Goal: Register for event/course

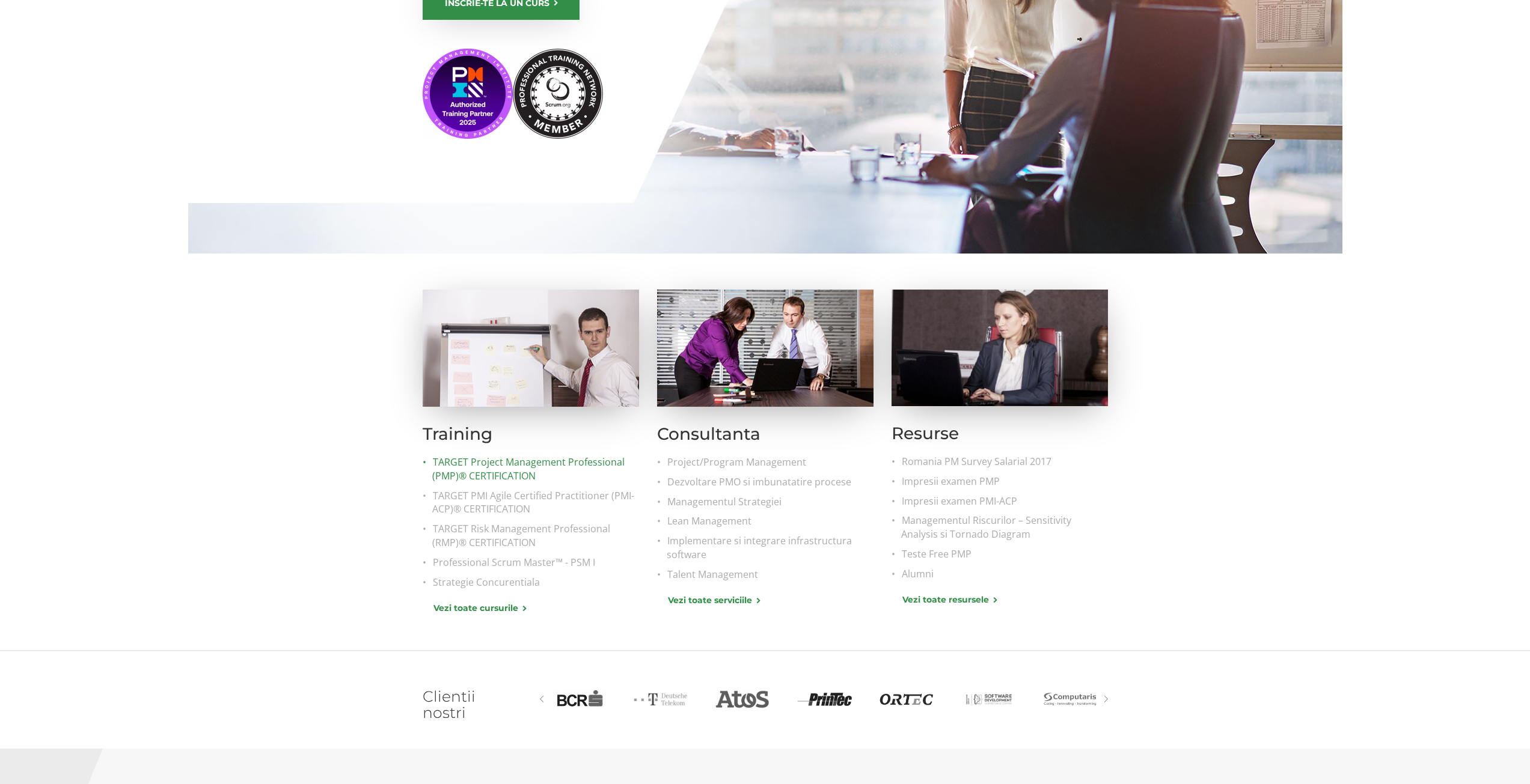
click at [475, 471] on link "TARGET Project Management Professional (PMP)® CERTIFICATION" at bounding box center [535, 469] width 206 height 27
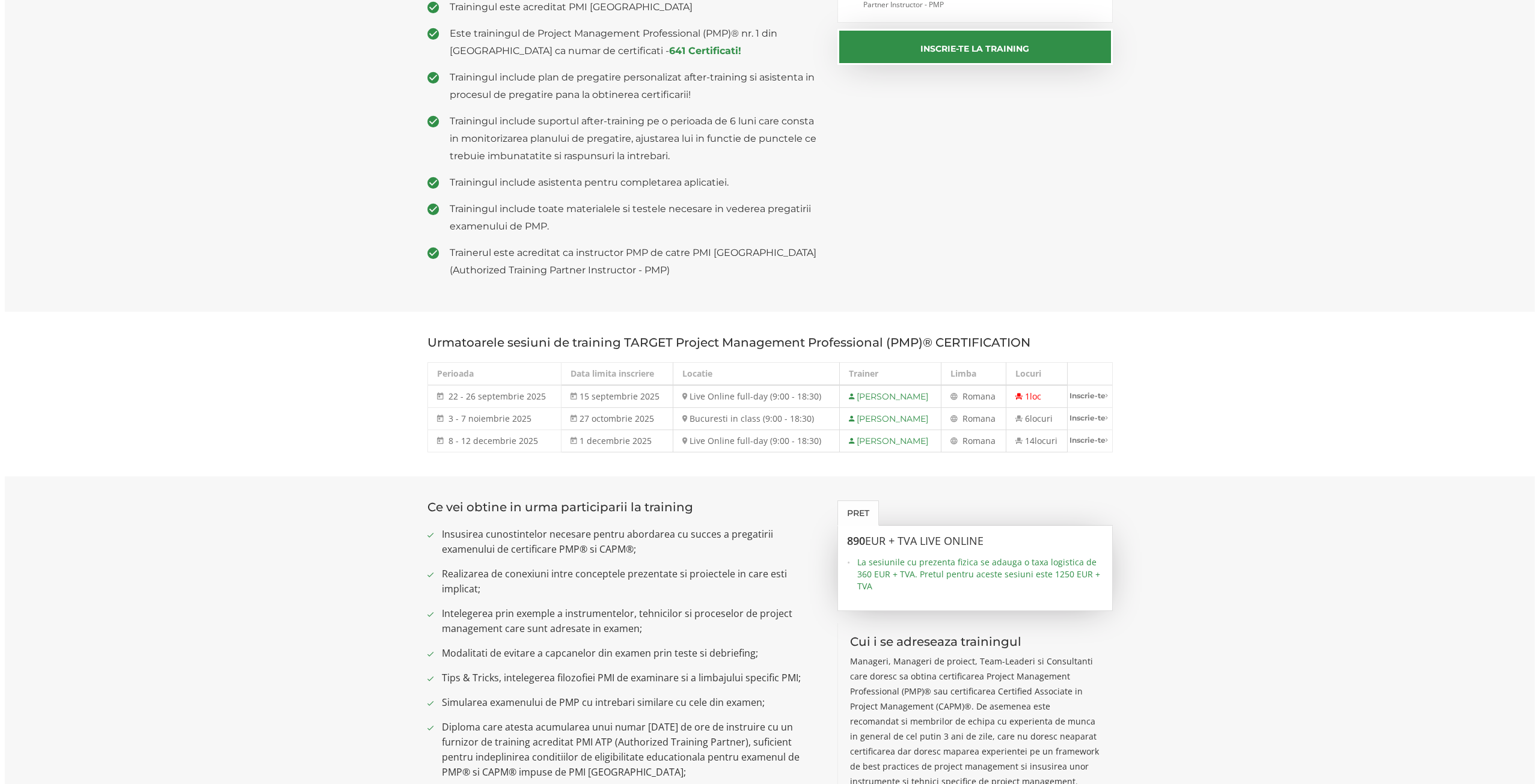
scroll to position [349, 0]
click at [1085, 442] on link "Inscrie-te" at bounding box center [1085, 439] width 45 height 20
select select "Live Online full-day (9:00 - 18:30) - 8 decembrie - 12 decembrie 2025"
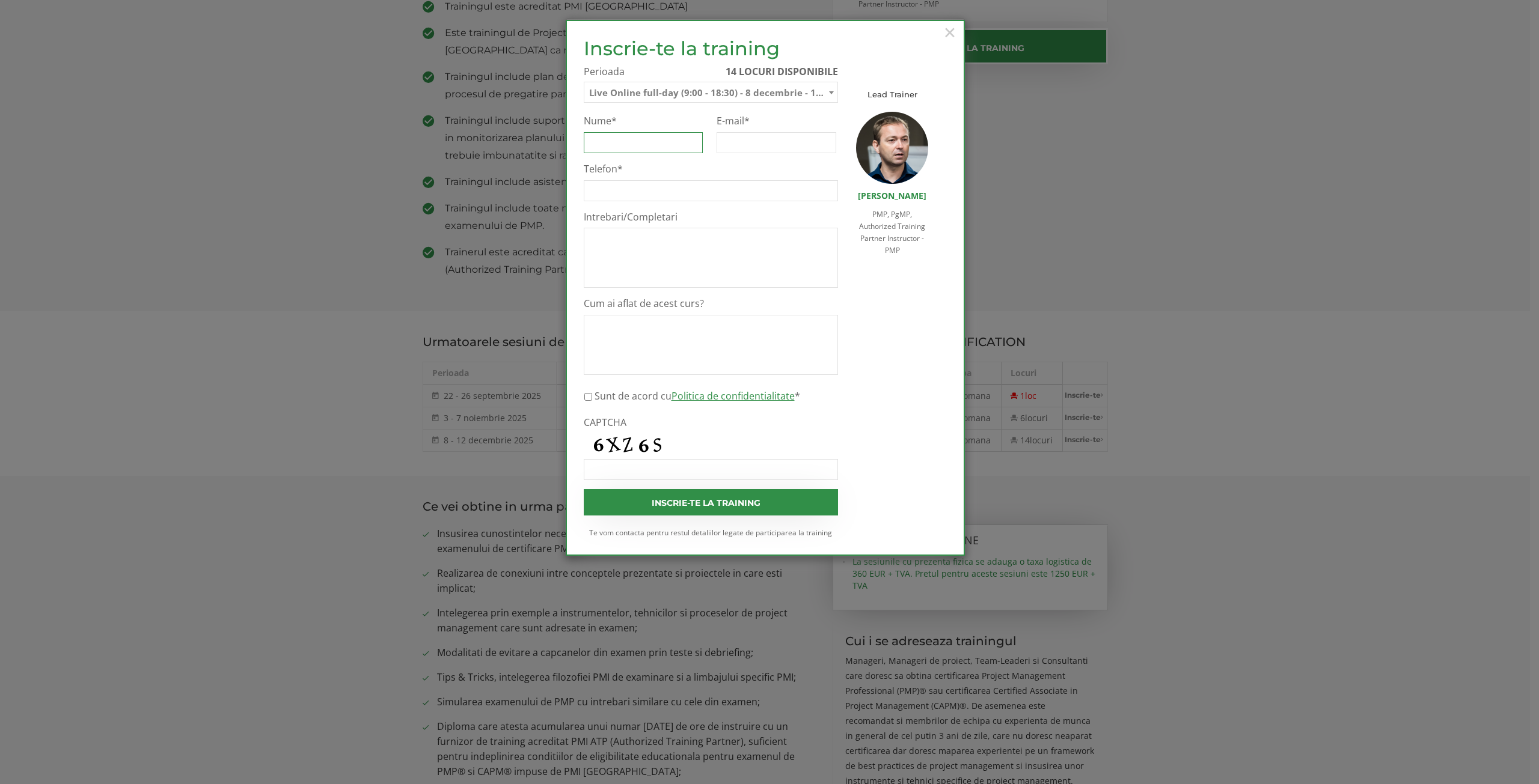
click at [669, 138] on input "Nume *" at bounding box center [644, 143] width 119 height 21
type input "[PERSON_NAME]"
click at [726, 140] on input "E-mail *" at bounding box center [777, 143] width 119 height 21
type input "[EMAIL_ADDRESS][DOMAIN_NAME]"
click at [623, 192] on input "Telefon *" at bounding box center [712, 191] width 255 height 21
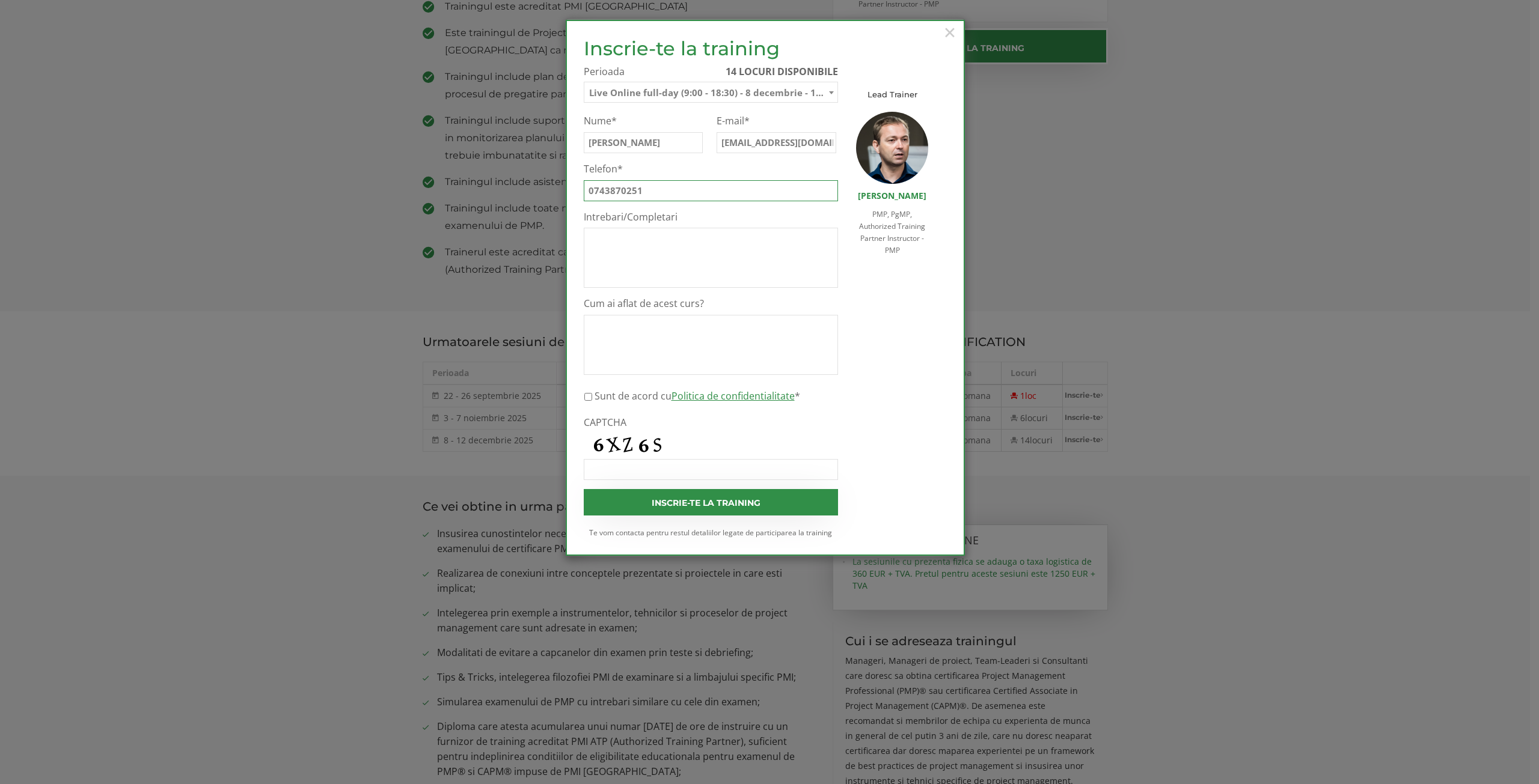
type input "0743870251"
click at [630, 231] on textarea "Intrebari/Completari" at bounding box center [712, 257] width 255 height 60
click at [628, 325] on textarea "Cum ai aflat de acest curs?" at bounding box center [712, 345] width 255 height 60
type textarea "online"
click at [589, 394] on input "Sunt de acord cu Politica de confidentialitate *" at bounding box center [588, 397] width 8 height 21
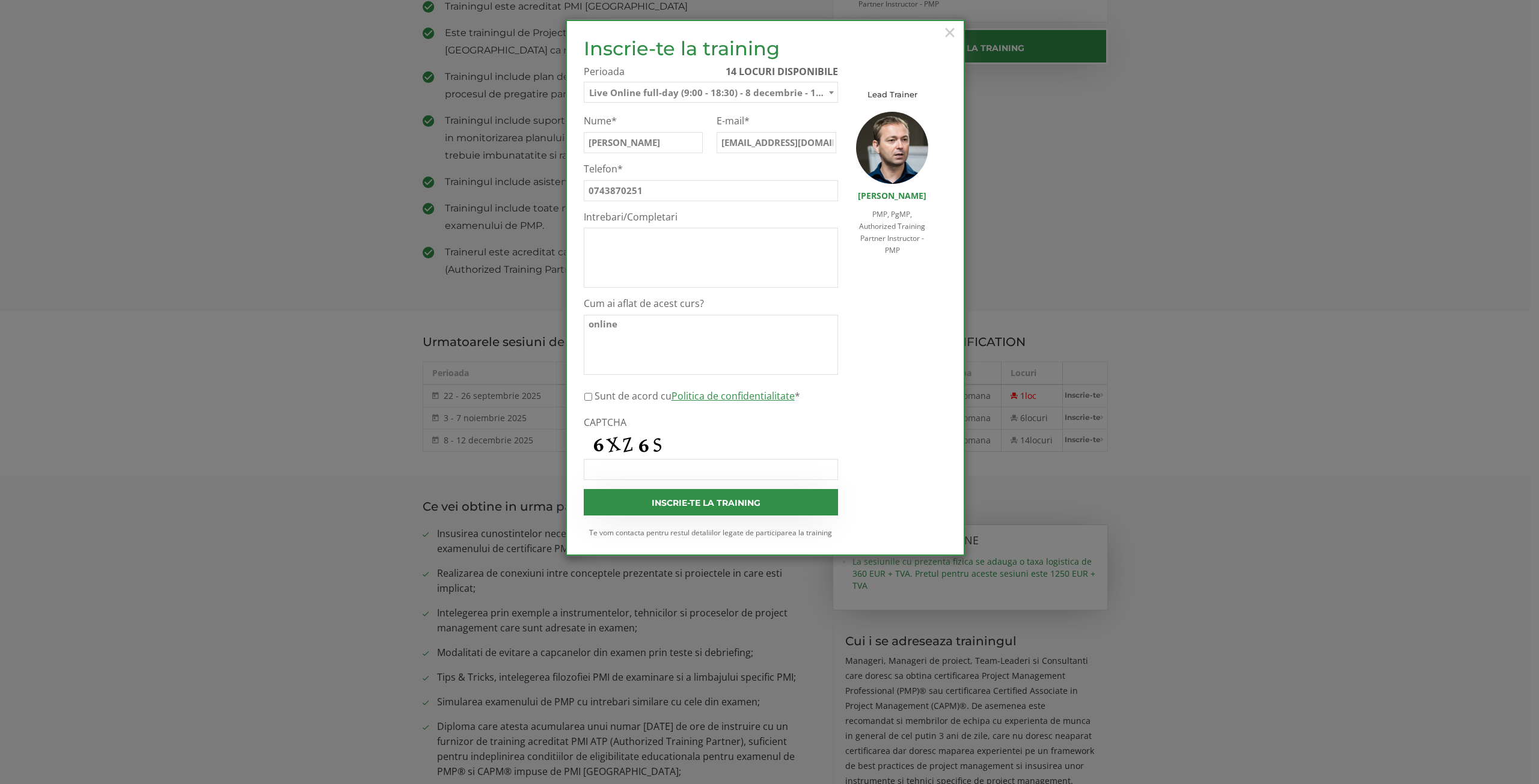
checkbox input "true"
click at [608, 465] on input "CAPTCHA" at bounding box center [712, 470] width 255 height 21
type input "6xz6s"
click at [627, 254] on textarea "Intrebari/Completari" at bounding box center [712, 257] width 255 height 60
type textarea "N"
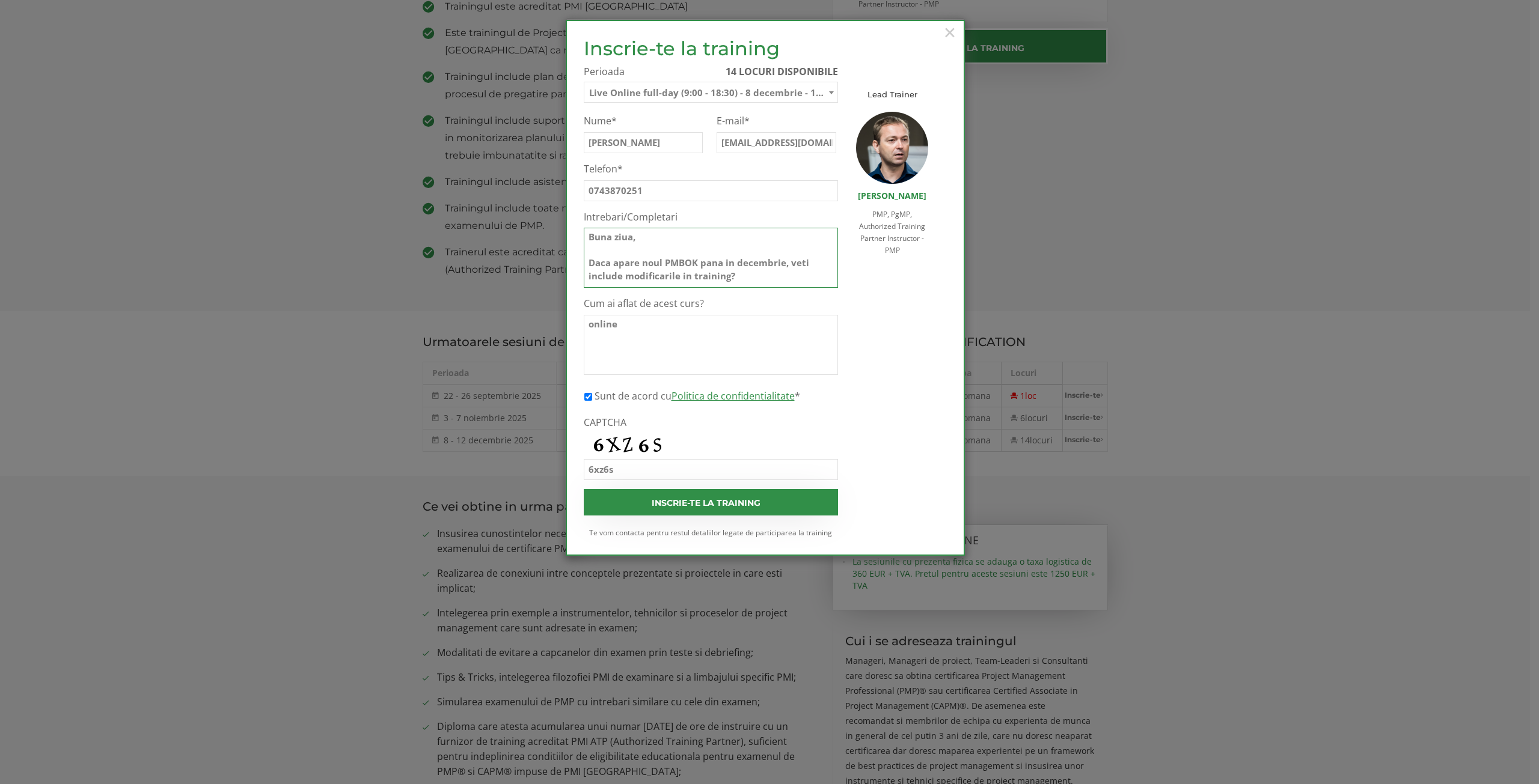
scroll to position [20, 0]
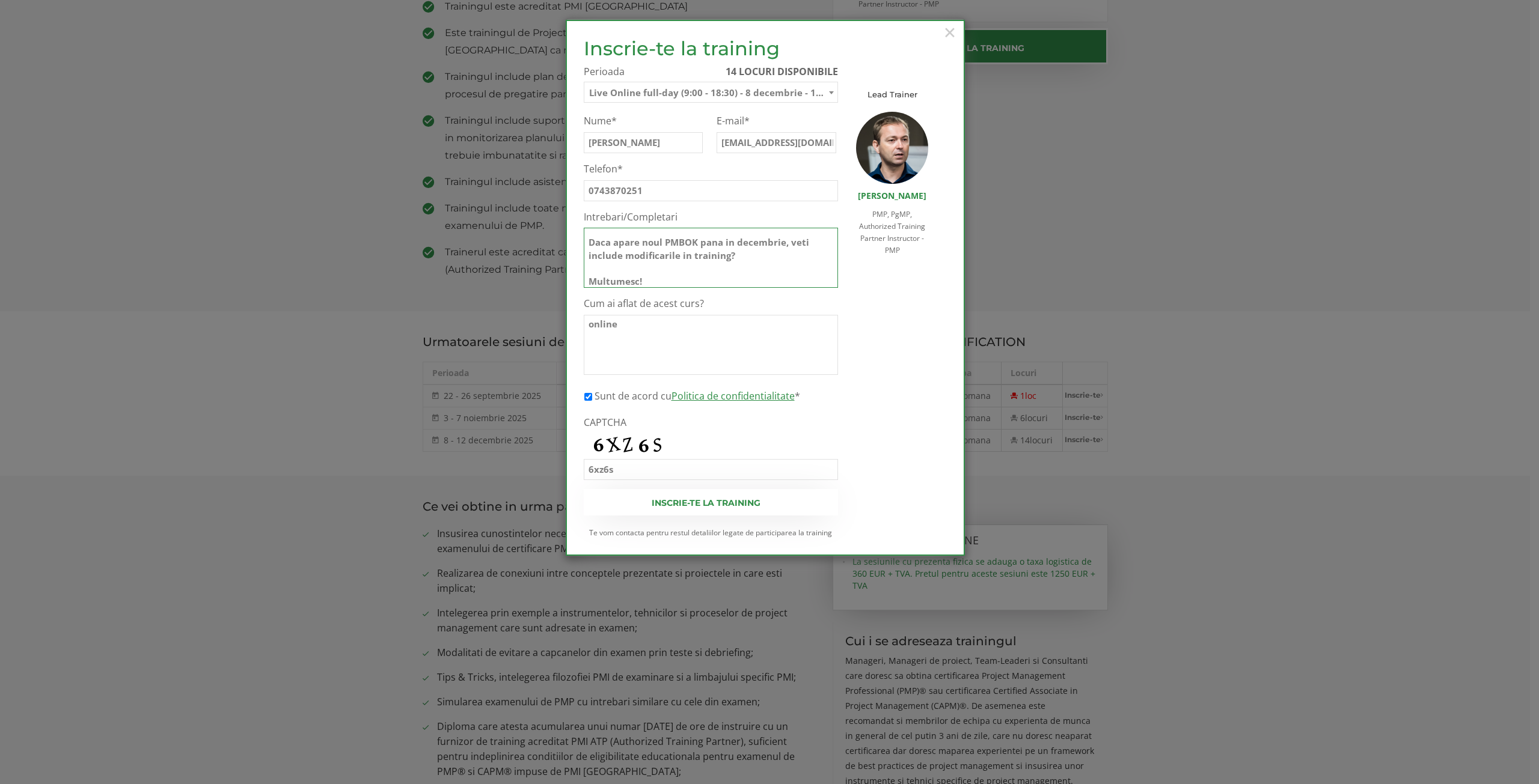
type textarea "Buna ziua, Daca apare noul PMBOK pana in decembrie, veti include modificarile i…"
click at [713, 508] on input "Inscrie-te la training" at bounding box center [712, 502] width 255 height 26
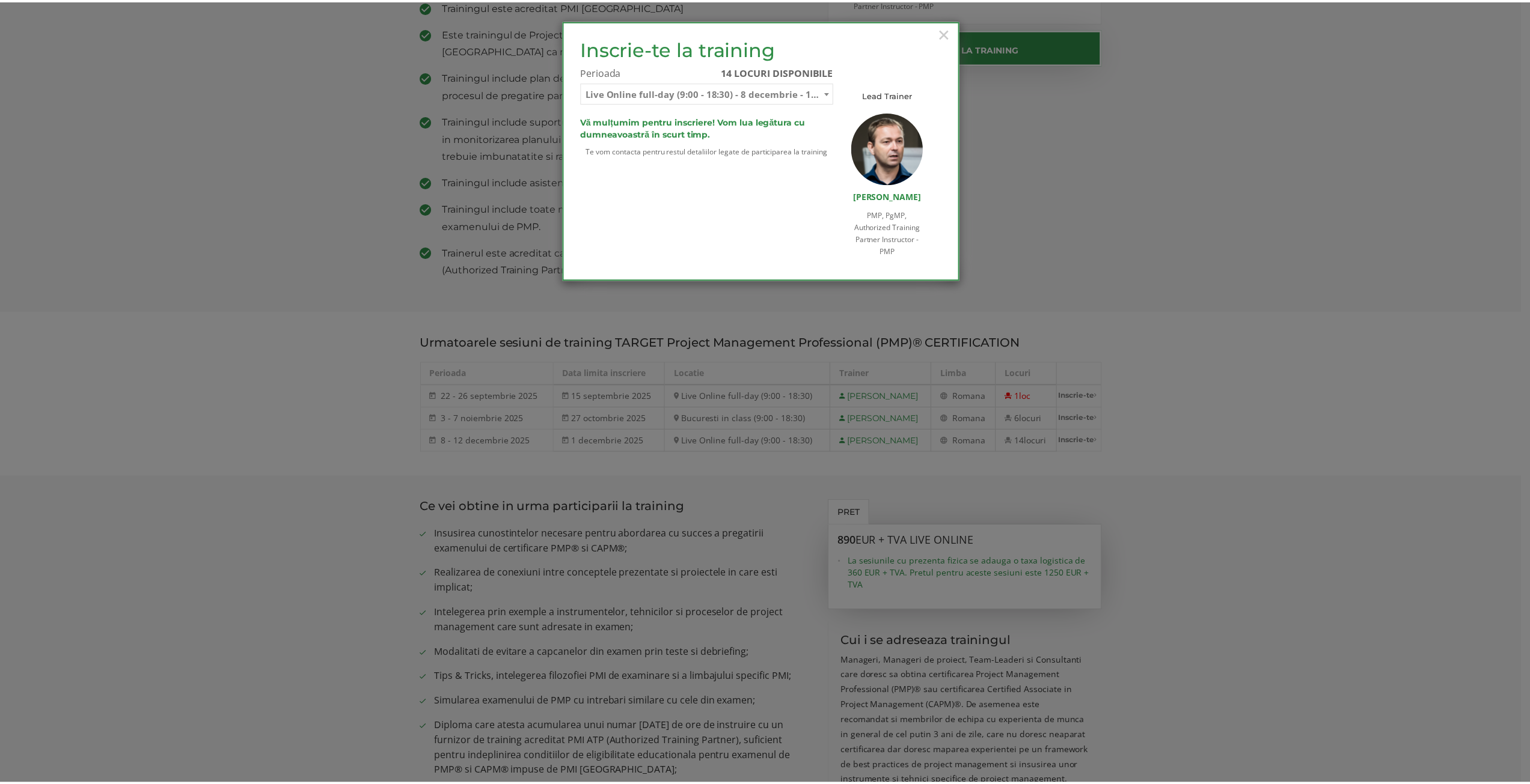
scroll to position [0, 0]
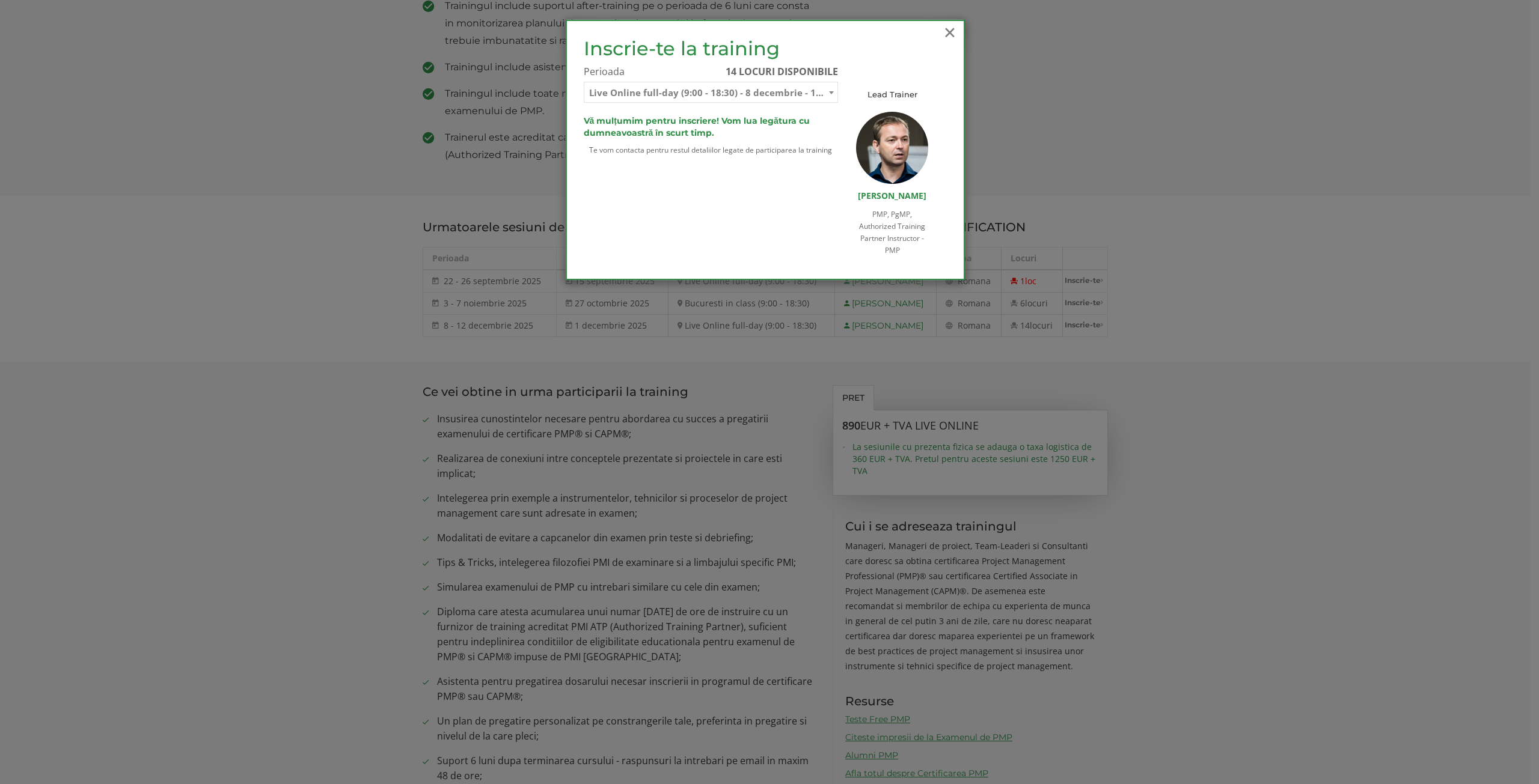
click at [953, 37] on span "×" at bounding box center [950, 32] width 16 height 33
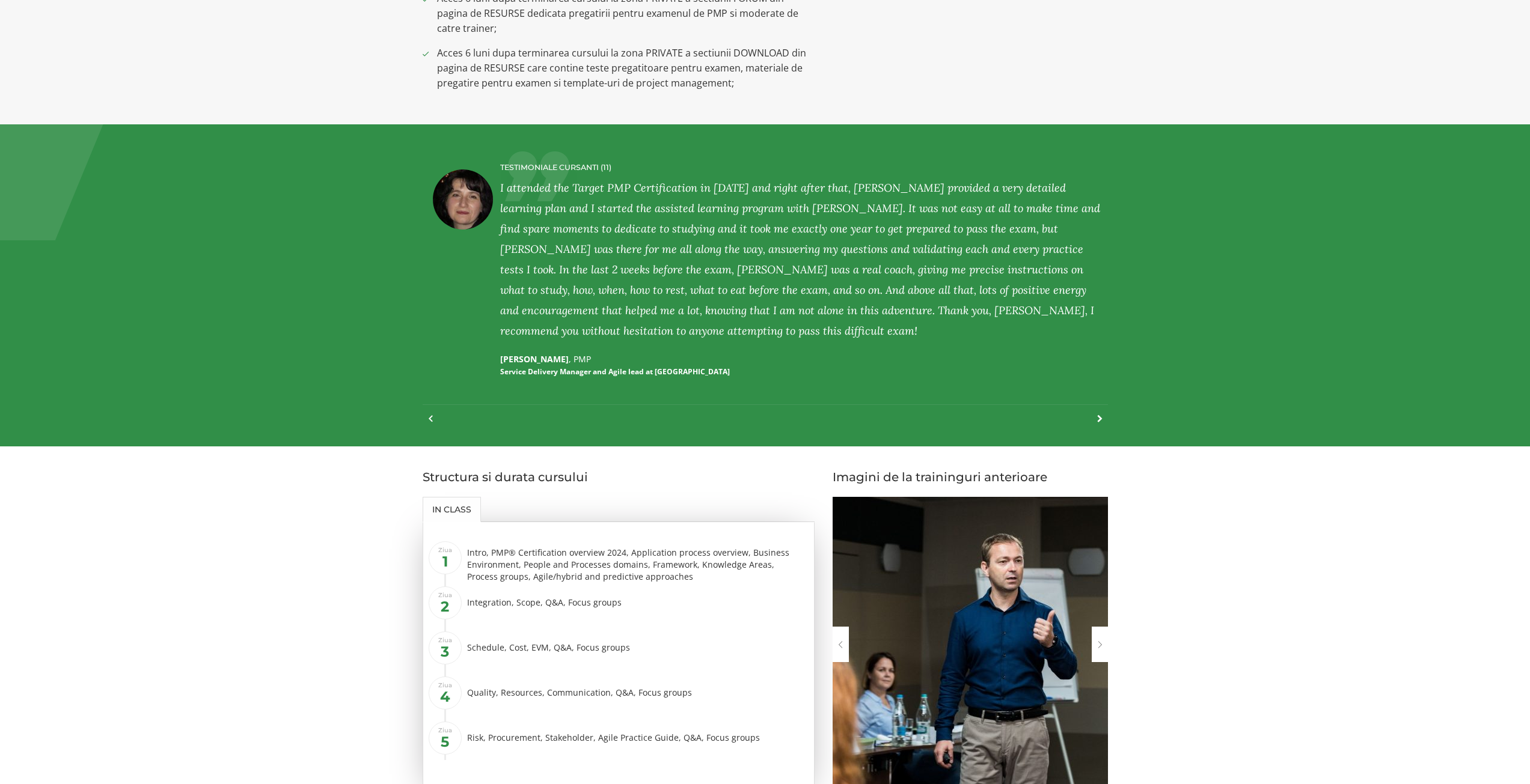
scroll to position [1242, 0]
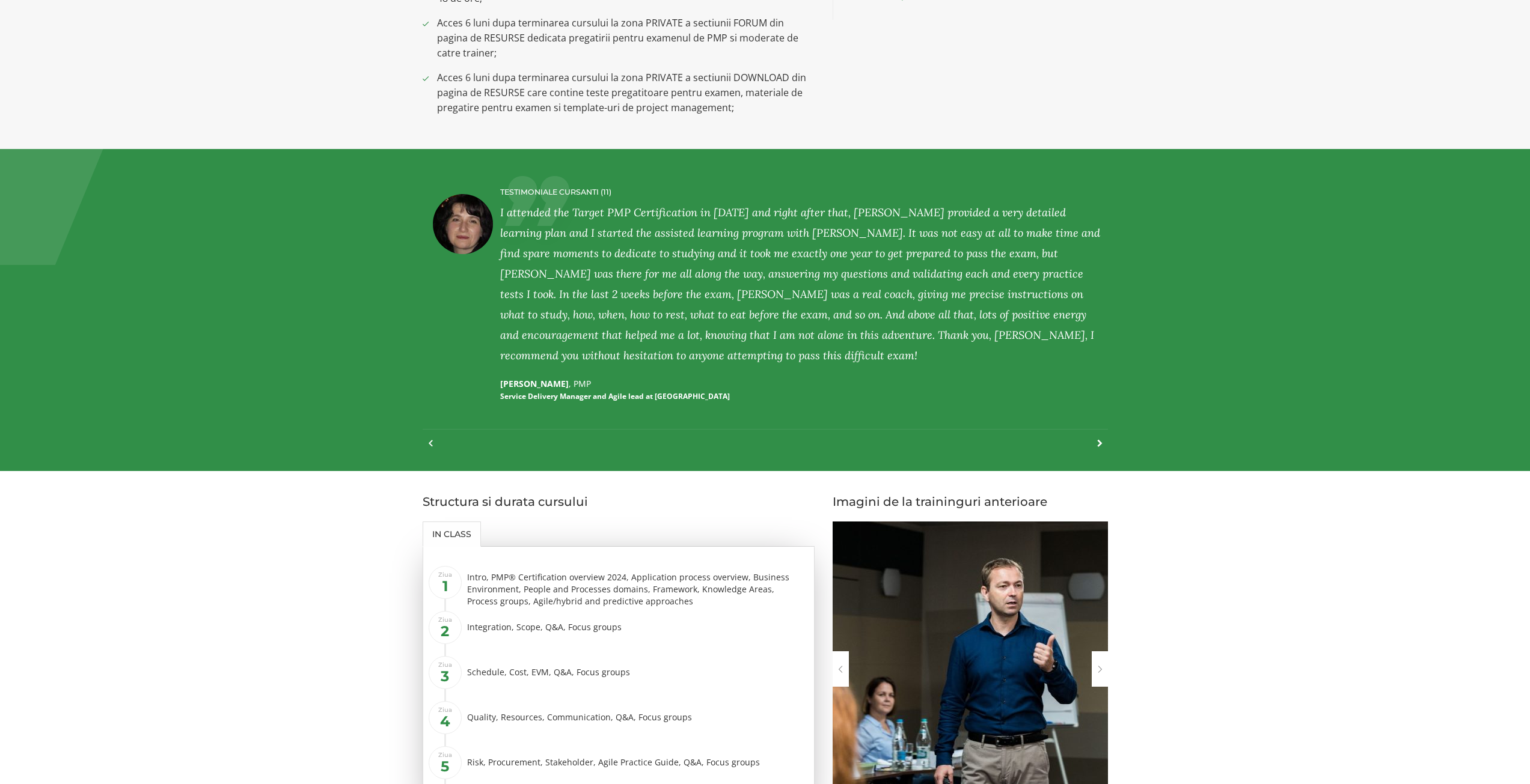
click at [1101, 441] on div at bounding box center [1093, 450] width 16 height 26
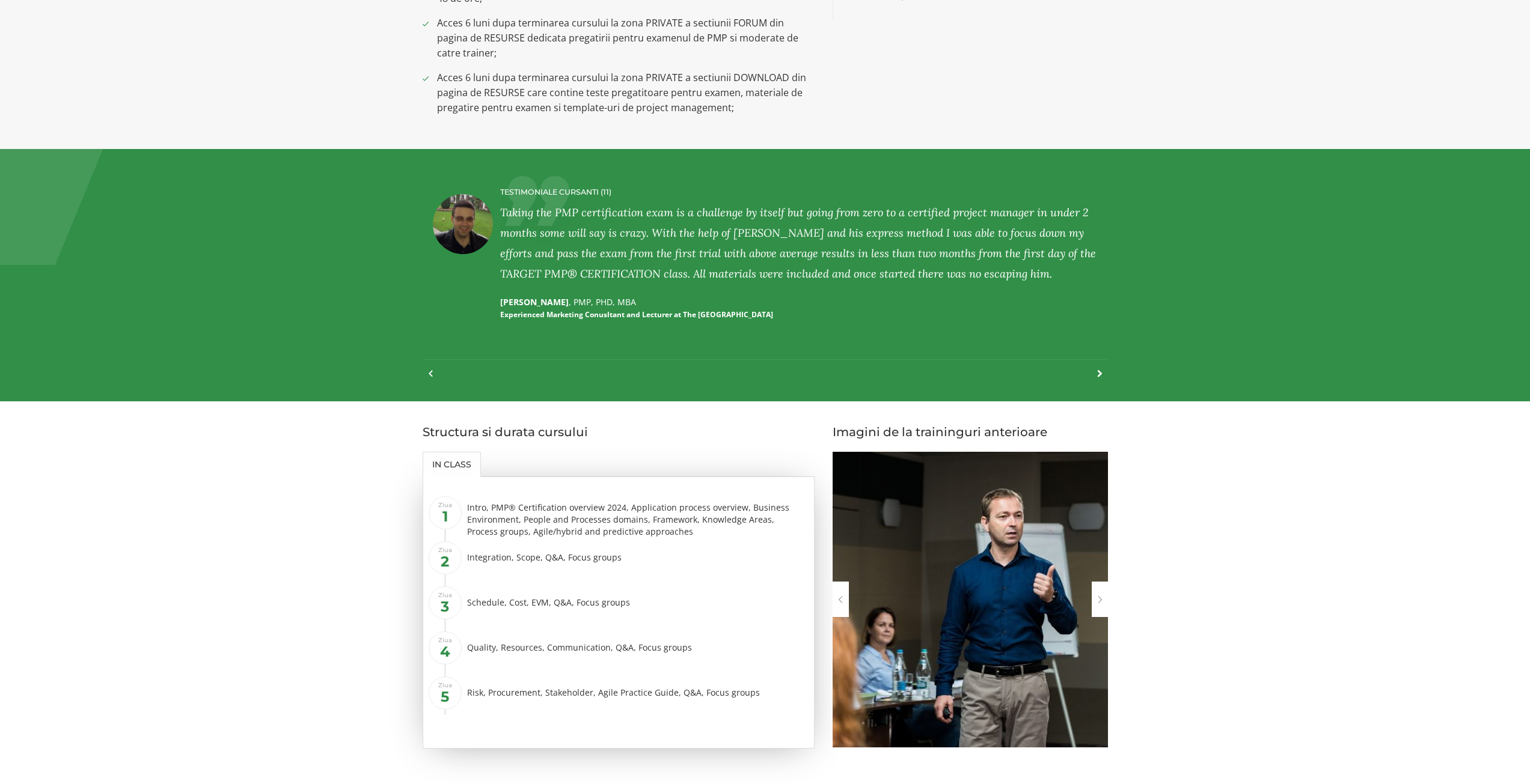
click at [1098, 372] on div at bounding box center [1093, 380] width 16 height 26
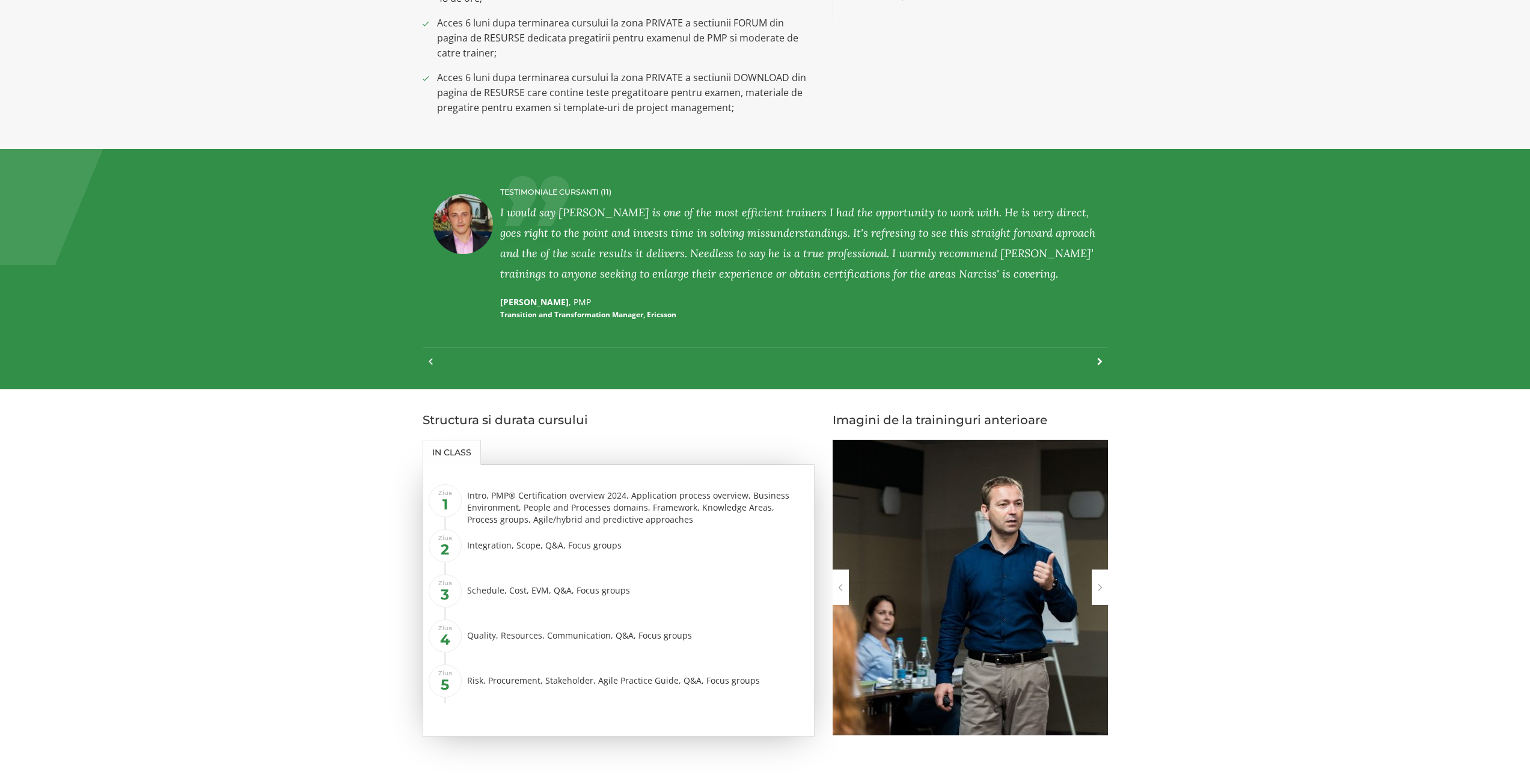
click at [1094, 360] on div at bounding box center [1093, 368] width 16 height 26
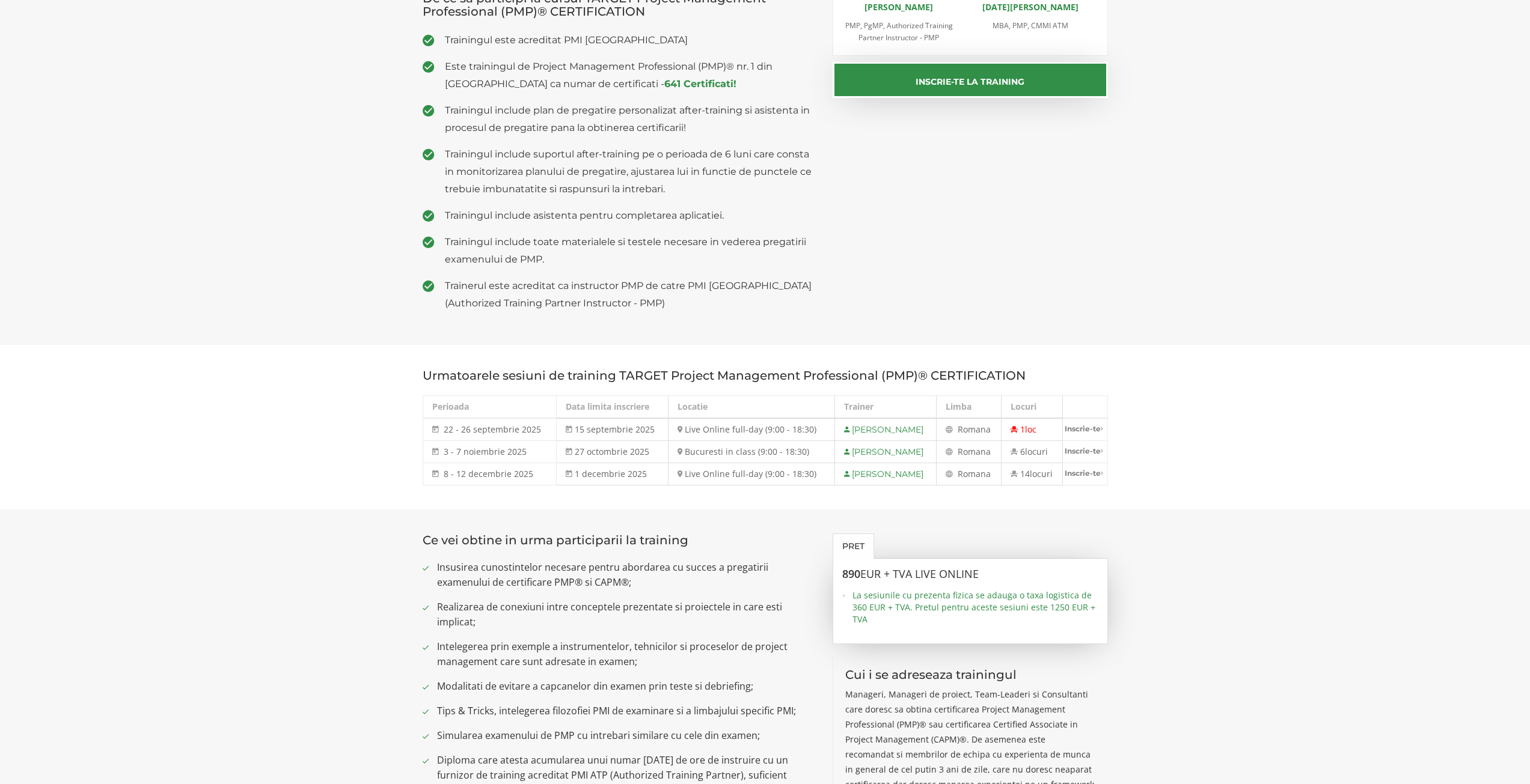
scroll to position [0, 0]
